Goal: Use online tool/utility: Utilize a website feature to perform a specific function

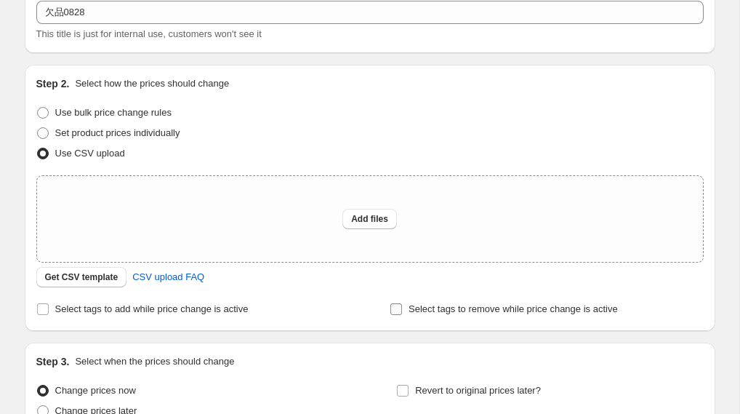
scroll to position [90, 0]
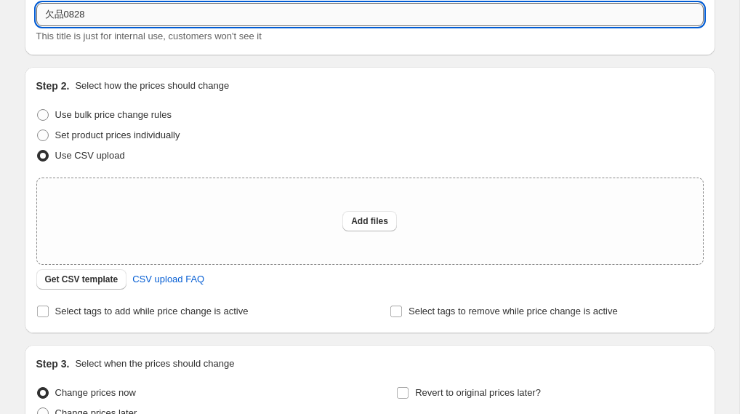
click at [95, 10] on input "欠品0828" at bounding box center [370, 14] width 668 height 23
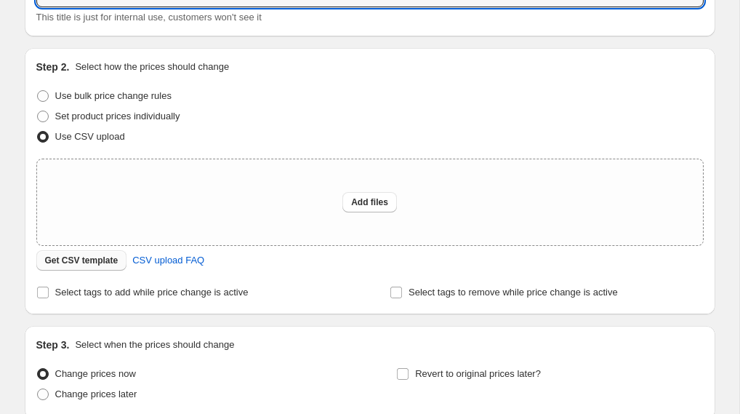
scroll to position [116, 0]
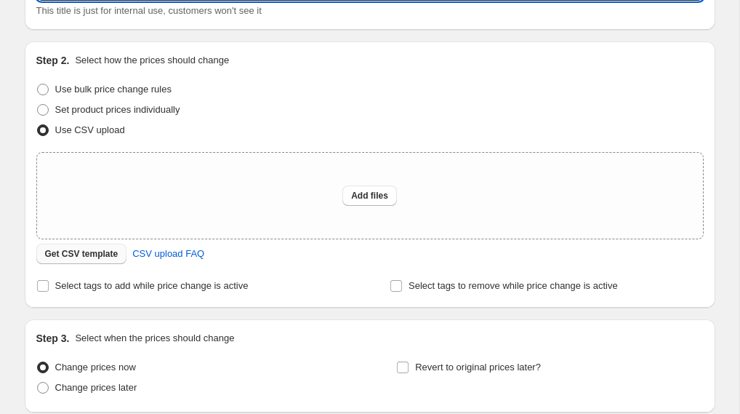
type input "欠品0829"
click at [95, 254] on span "Get CSV template" at bounding box center [81, 254] width 73 height 12
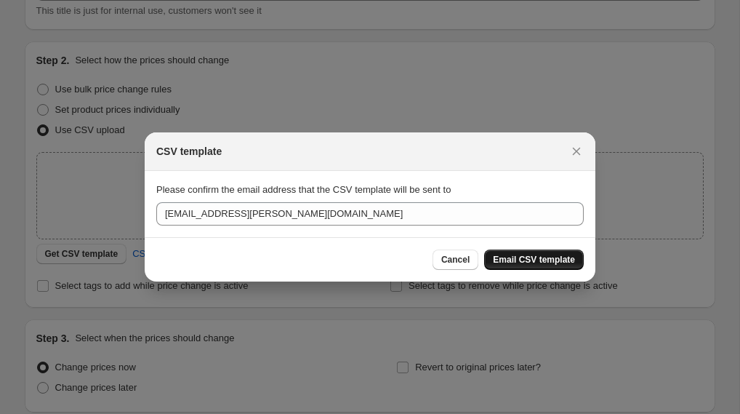
click at [514, 256] on span "Email CSV template" at bounding box center [534, 260] width 82 height 12
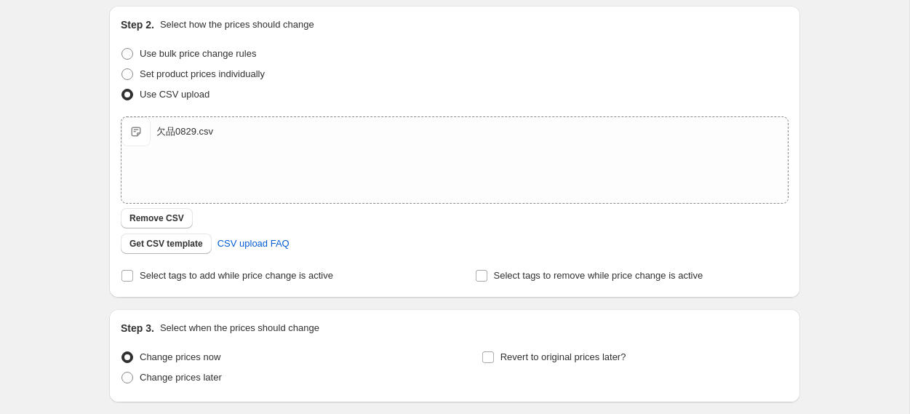
scroll to position [183, 0]
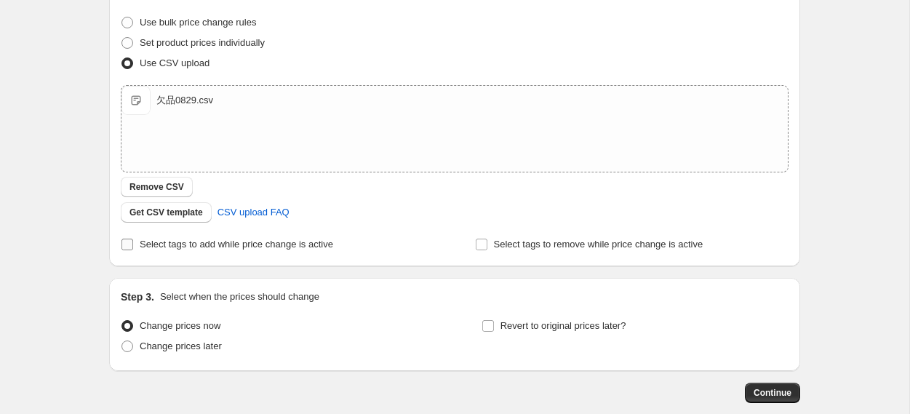
click at [127, 244] on input "Select tags to add while price change is active" at bounding box center [127, 245] width 12 height 12
checkbox input "true"
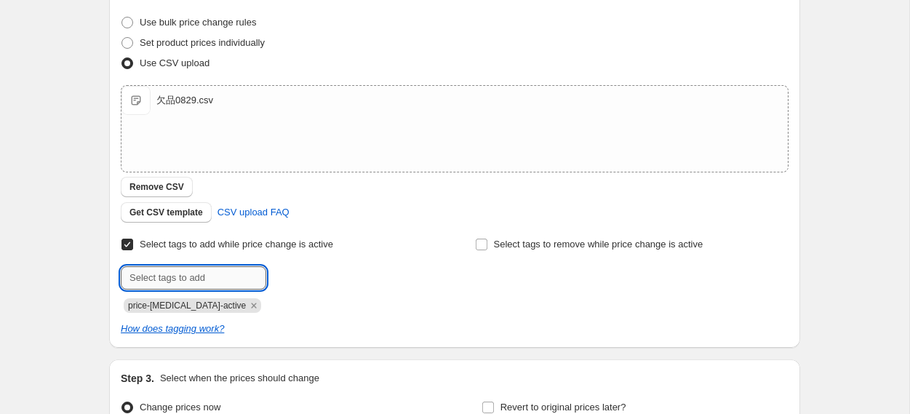
click at [177, 281] on input "text" at bounding box center [193, 277] width 145 height 23
type input "k"
type input "欠品0829"
click at [309, 277] on span "欠品0829" at bounding box center [316, 276] width 37 height 10
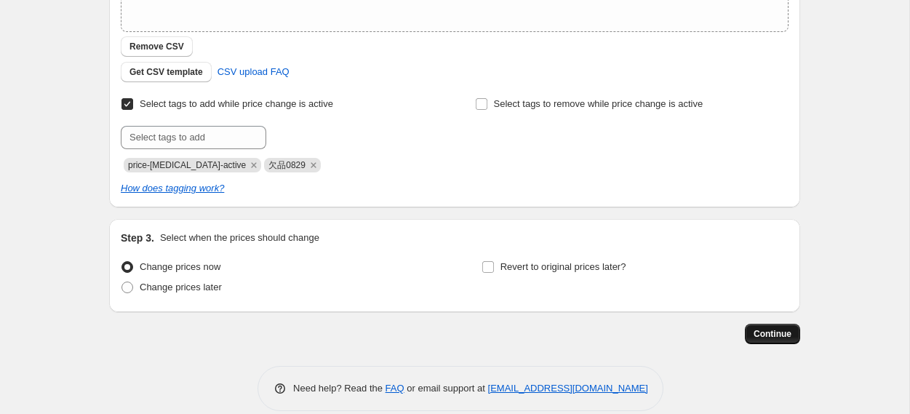
scroll to position [342, 0]
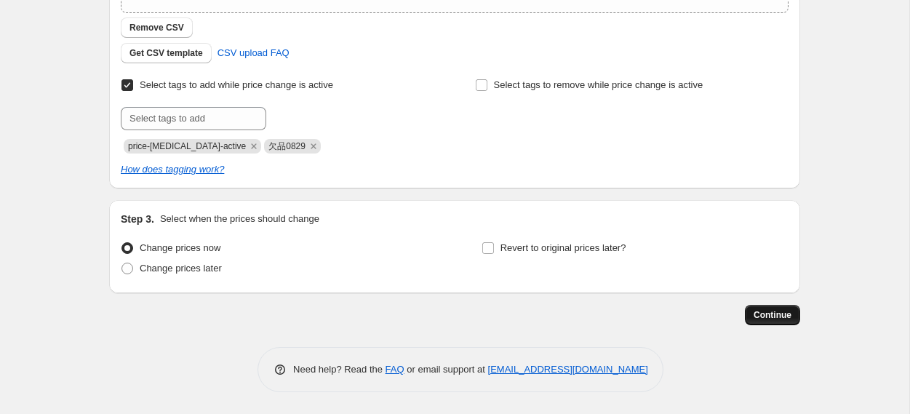
click at [740, 319] on span "Continue" at bounding box center [773, 315] width 38 height 12
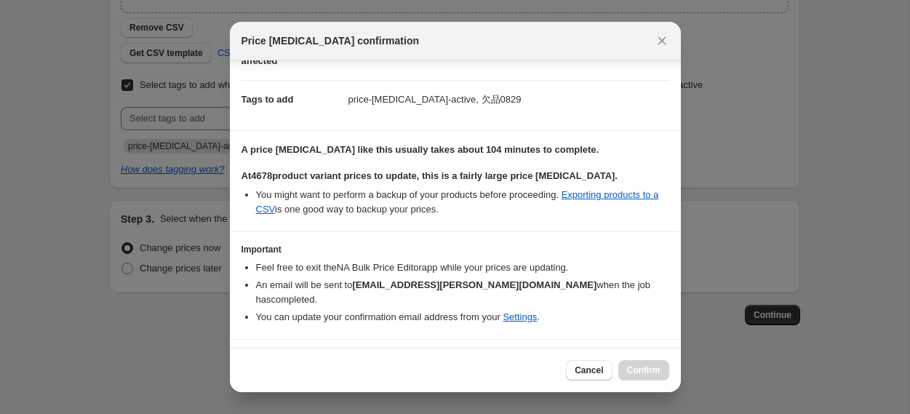
scroll to position [119, 0]
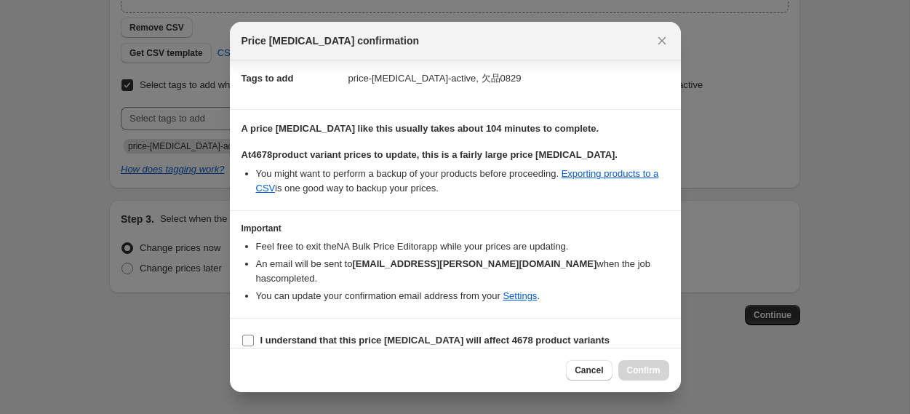
click at [334, 335] on b "I understand that this price change job will affect 4678 product variants" at bounding box center [435, 340] width 350 height 11
click at [254, 335] on input "I understand that this price change job will affect 4678 product variants" at bounding box center [248, 341] width 12 height 12
checkbox input "true"
click at [655, 378] on button "Confirm" at bounding box center [643, 370] width 51 height 20
